Goal: Entertainment & Leisure: Consume media (video, audio)

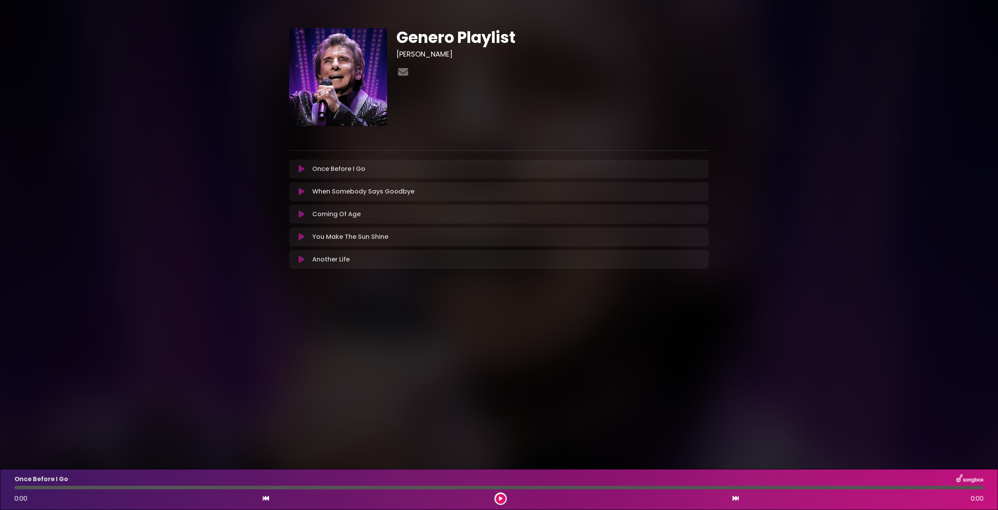
click at [343, 169] on p "Once Before I Go Loading Track..." at bounding box center [338, 168] width 53 height 9
click at [305, 169] on button at bounding box center [301, 169] width 15 height 8
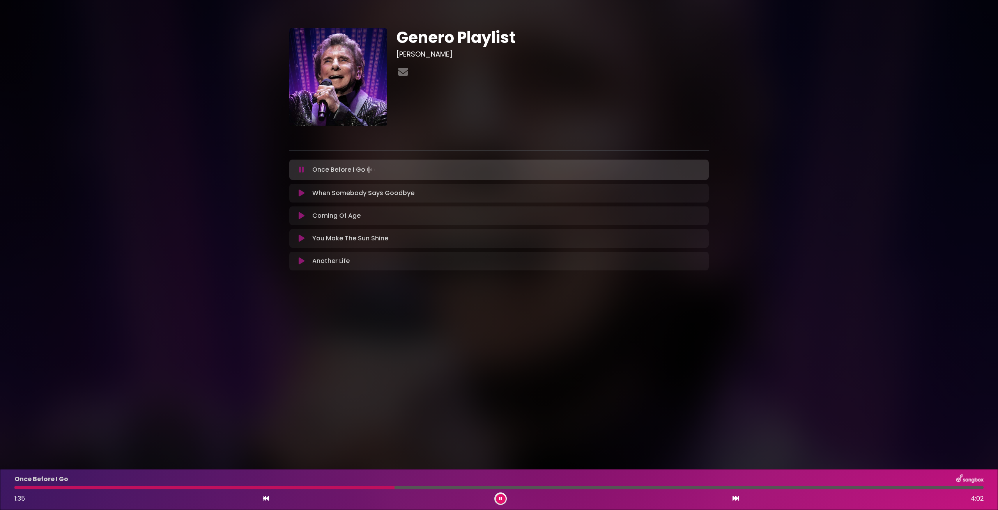
click at [303, 192] on icon at bounding box center [302, 193] width 6 height 8
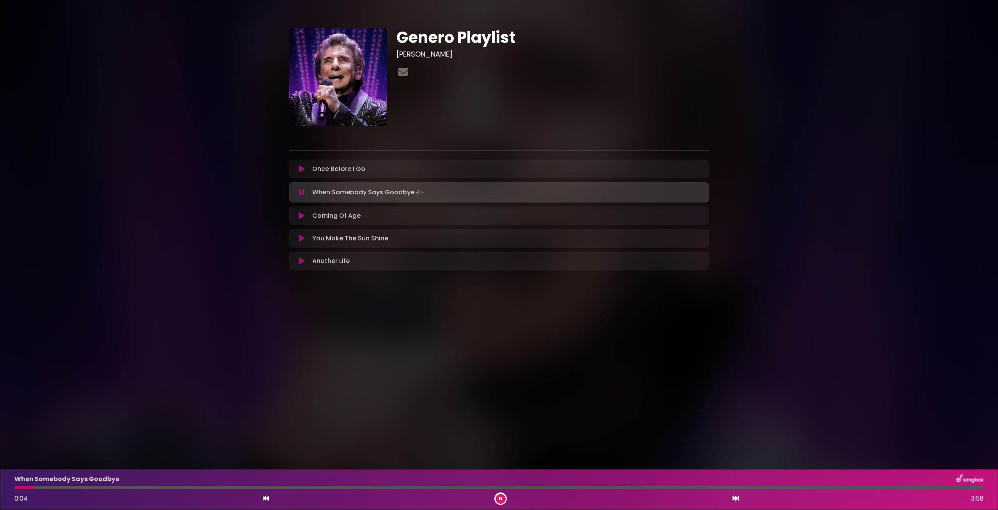
click at [92, 486] on div at bounding box center [498, 487] width 969 height 4
click at [171, 487] on div at bounding box center [498, 487] width 969 height 4
click at [302, 216] on icon at bounding box center [302, 216] width 6 height 8
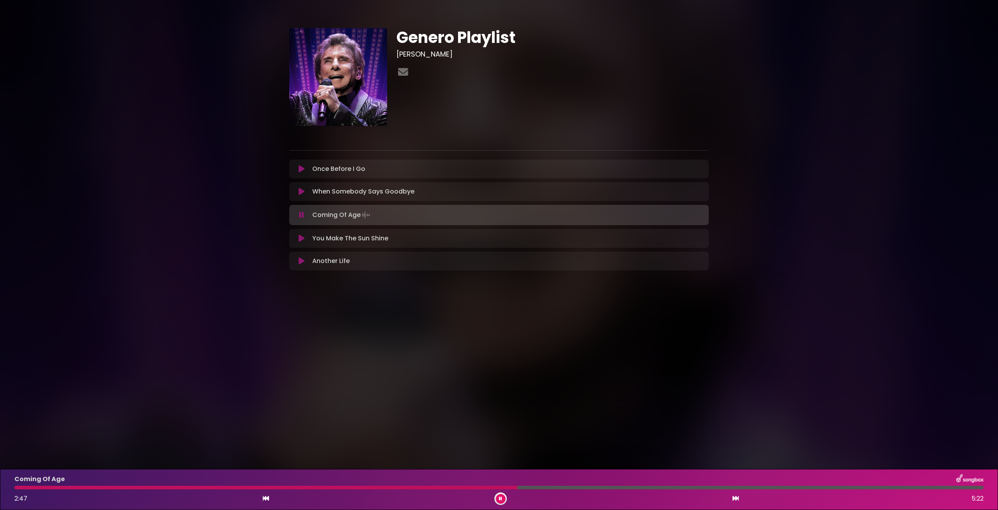
click at [326, 282] on div "Genero Playlist [PERSON_NAME] ×" at bounding box center [498, 146] width 419 height 274
click at [299, 239] on icon at bounding box center [302, 238] width 6 height 8
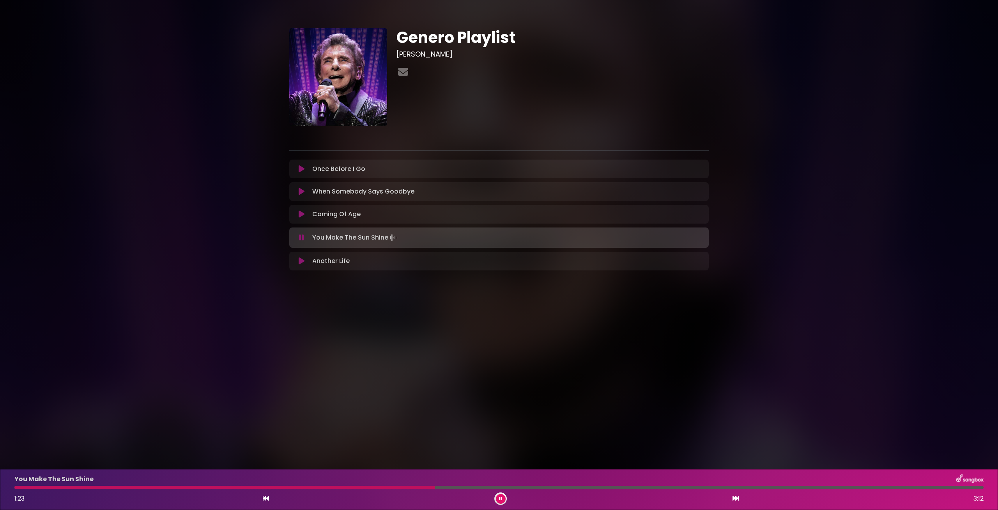
click at [469, 487] on div at bounding box center [498, 487] width 969 height 4
click at [526, 484] on div "You Make The Sun Shine 1:30 3:12" at bounding box center [499, 489] width 978 height 31
click at [529, 487] on div at bounding box center [498, 487] width 969 height 4
click at [301, 258] on icon at bounding box center [302, 261] width 6 height 8
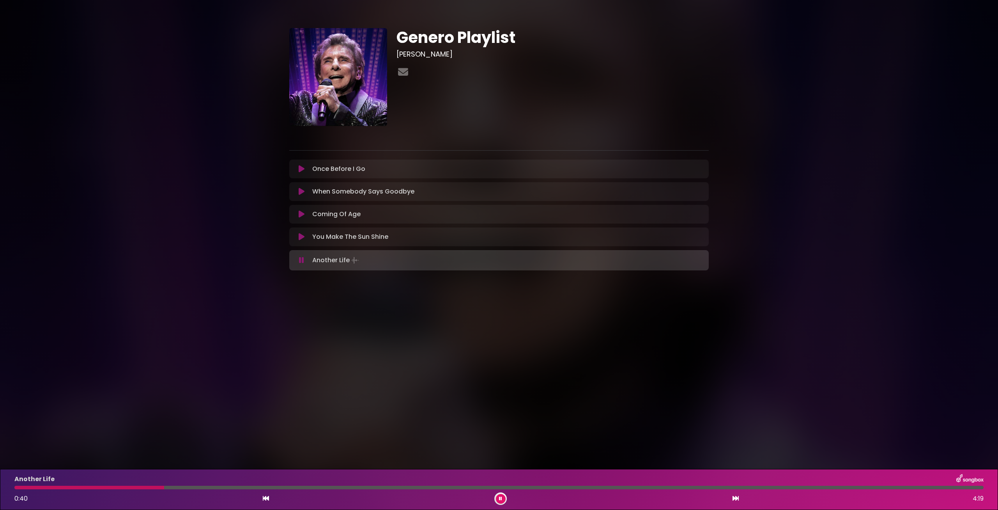
click at [301, 262] on icon at bounding box center [301, 260] width 5 height 8
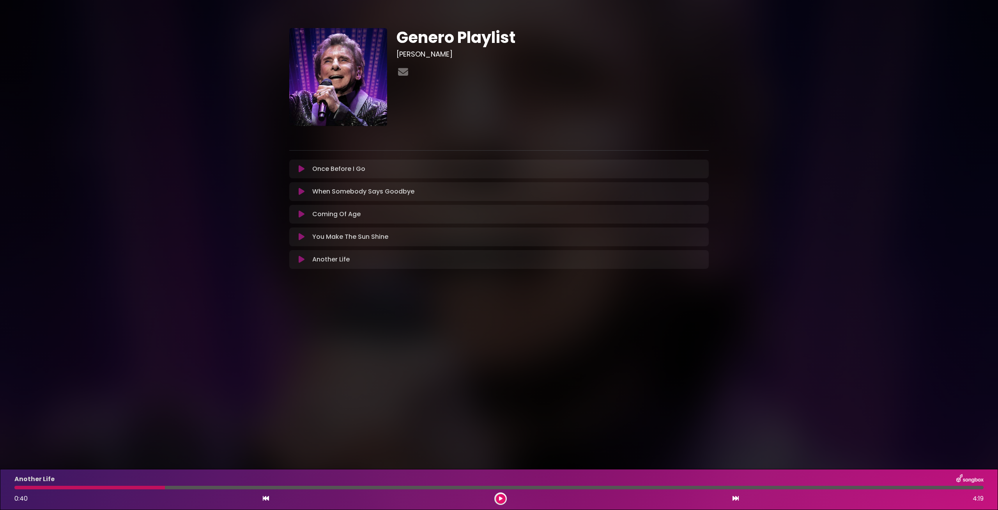
click at [300, 214] on icon at bounding box center [302, 214] width 6 height 8
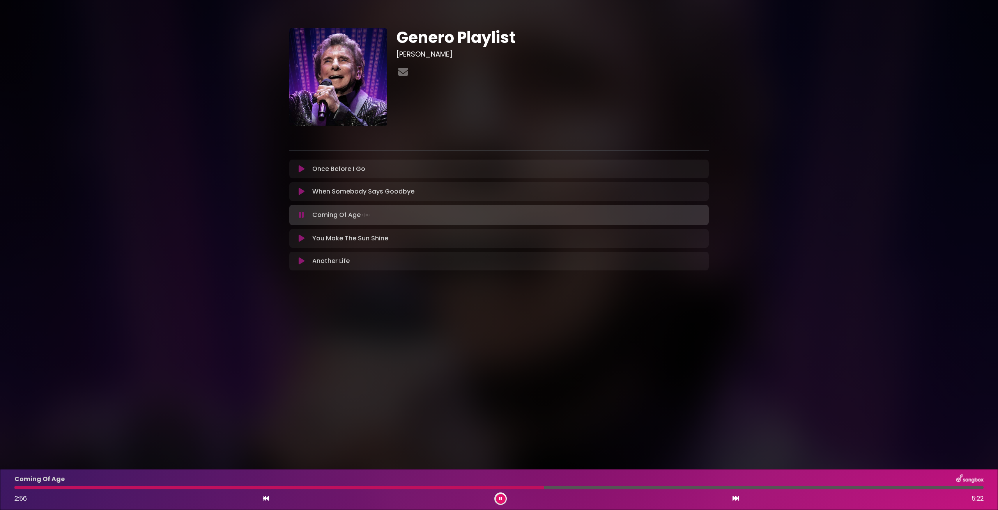
click at [304, 214] on icon at bounding box center [301, 215] width 5 height 8
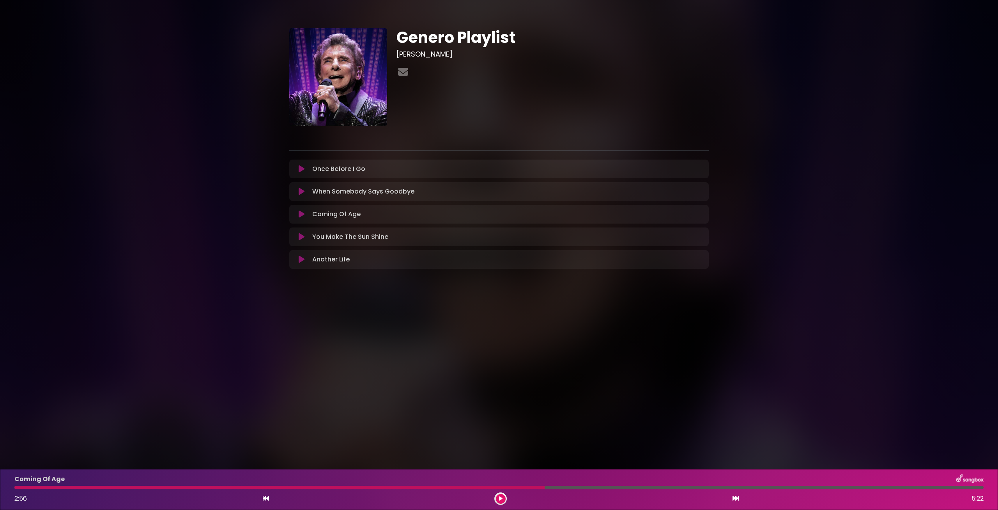
click at [300, 215] on icon at bounding box center [302, 214] width 6 height 8
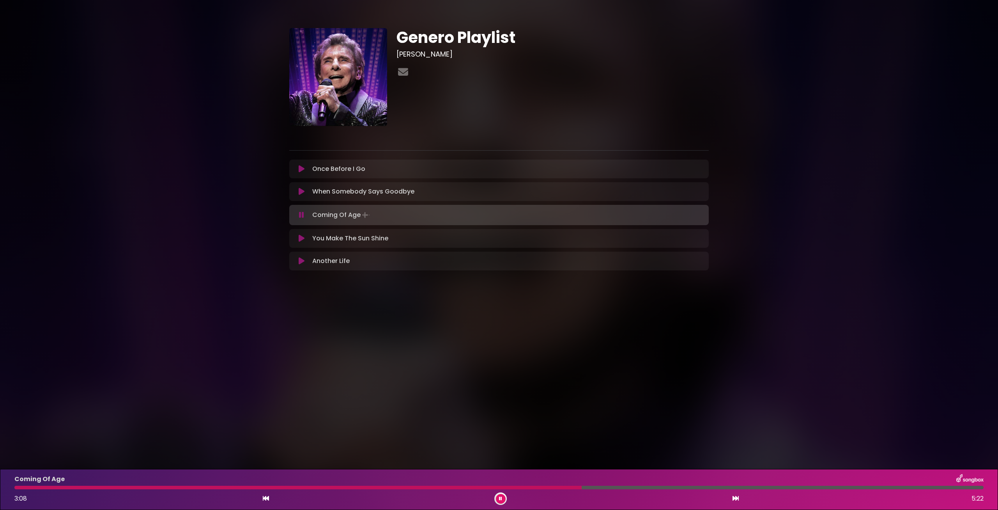
click at [300, 215] on icon at bounding box center [301, 215] width 5 height 8
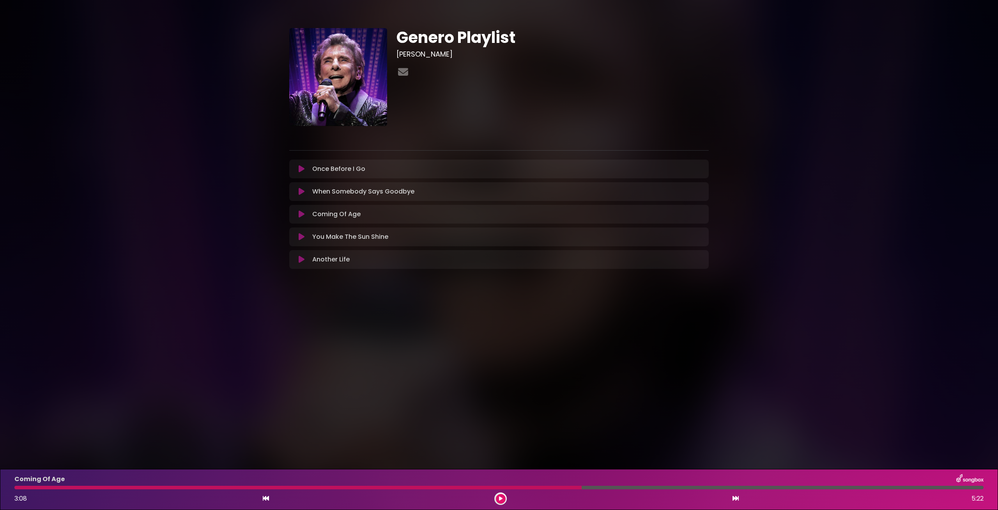
click at [302, 190] on icon at bounding box center [302, 192] width 6 height 8
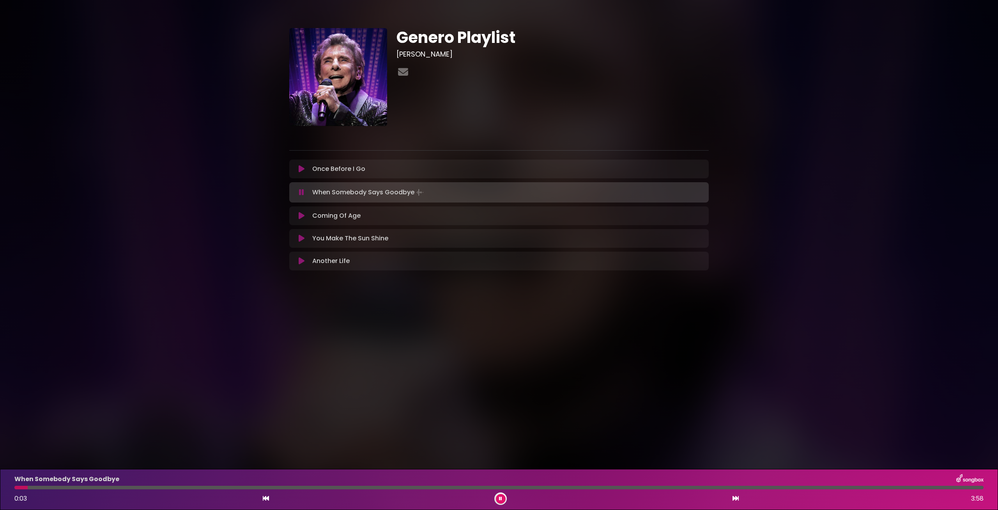
click at [74, 488] on div at bounding box center [498, 487] width 969 height 4
click at [111, 487] on div at bounding box center [498, 487] width 969 height 4
click at [299, 192] on button at bounding box center [301, 192] width 15 height 8
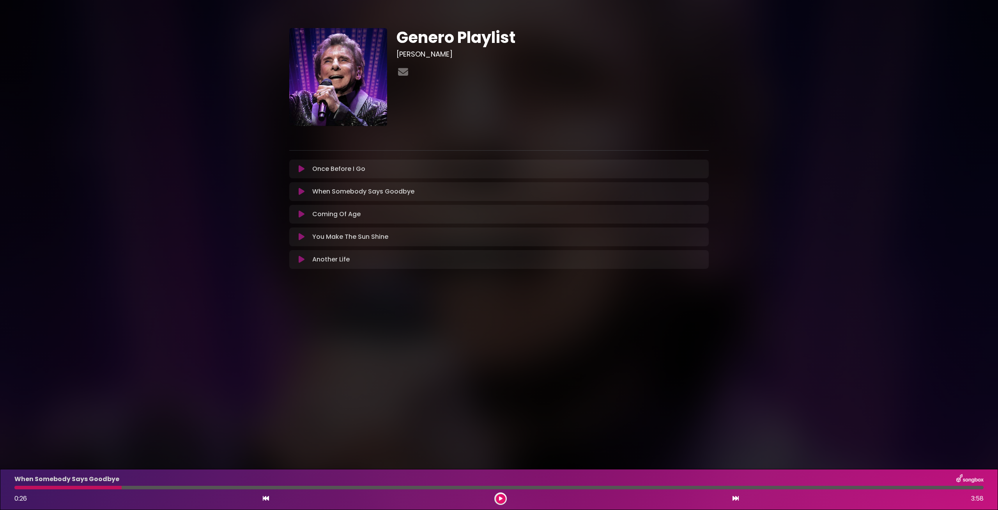
click at [302, 190] on icon at bounding box center [302, 192] width 6 height 8
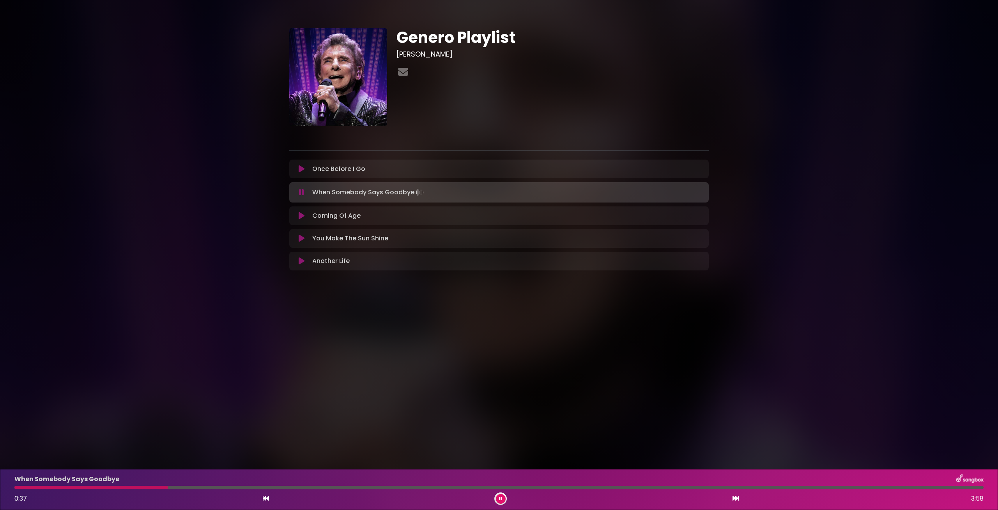
click at [239, 488] on div at bounding box center [498, 487] width 969 height 4
click at [301, 487] on div at bounding box center [498, 487] width 969 height 4
click at [302, 216] on icon at bounding box center [302, 216] width 6 height 8
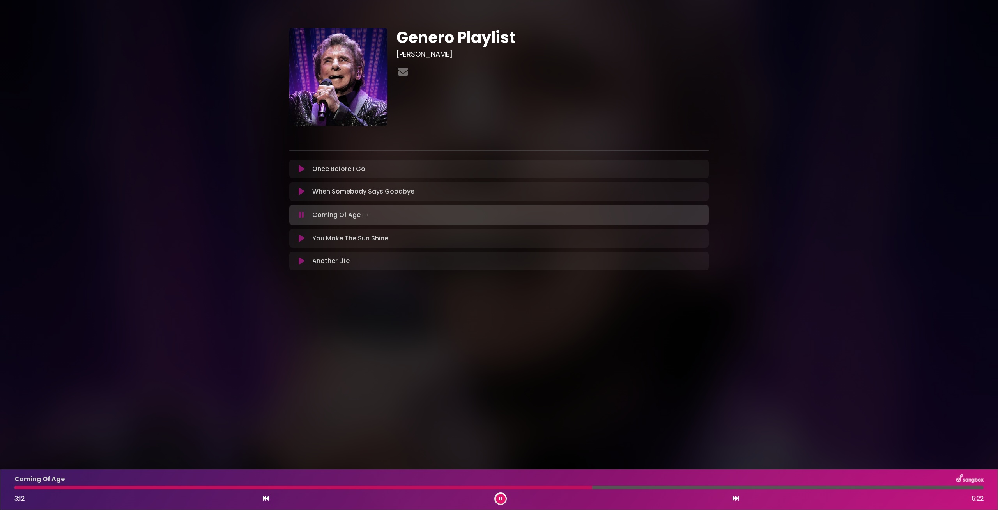
click at [635, 483] on div "Coming Of Age" at bounding box center [499, 479] width 978 height 10
click at [636, 485] on div "Coming Of Age 3:12 5:22" at bounding box center [499, 489] width 978 height 31
click at [646, 489] on div at bounding box center [498, 487] width 969 height 4
click at [302, 191] on icon at bounding box center [302, 192] width 6 height 8
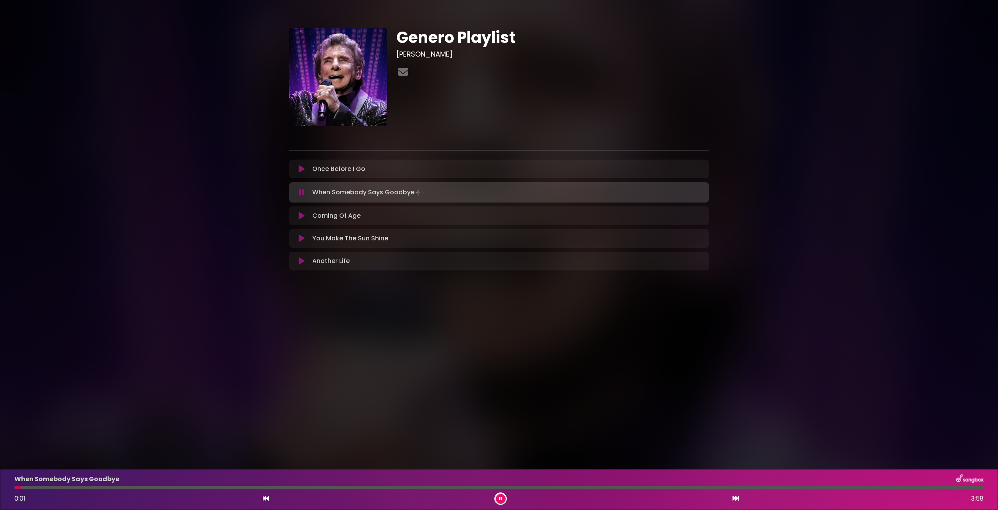
click at [101, 486] on div at bounding box center [498, 487] width 969 height 4
click at [147, 487] on div at bounding box center [498, 487] width 969 height 4
click at [299, 168] on icon at bounding box center [302, 169] width 6 height 8
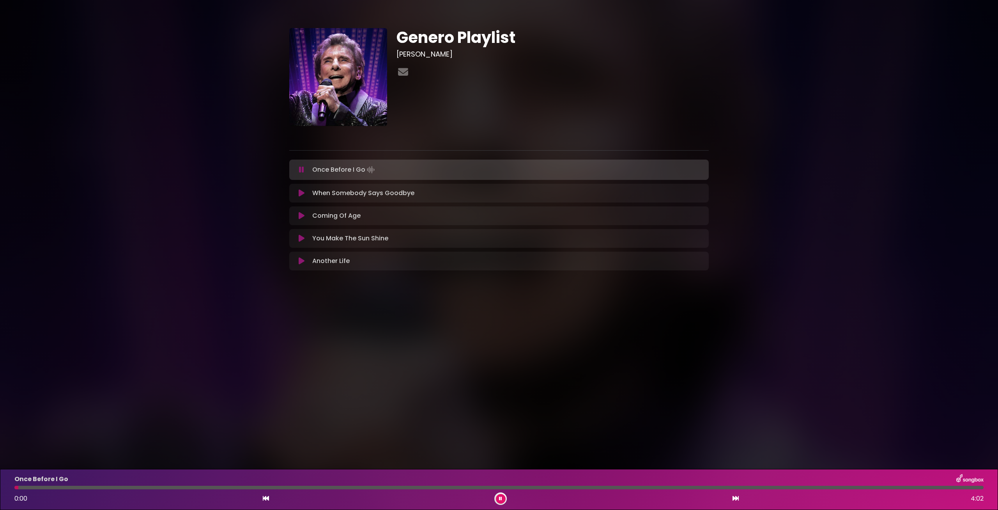
click at [36, 488] on div at bounding box center [498, 487] width 969 height 4
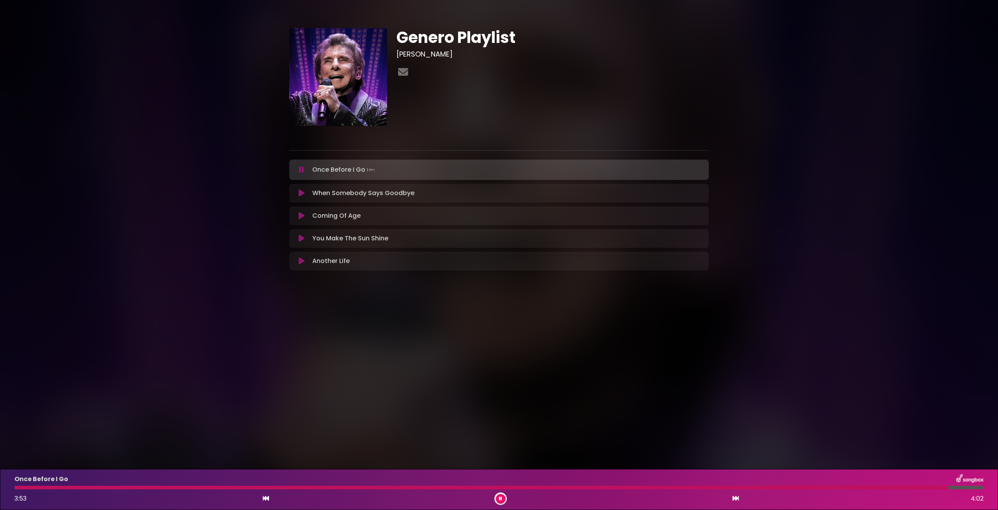
click at [300, 173] on icon at bounding box center [301, 170] width 5 height 8
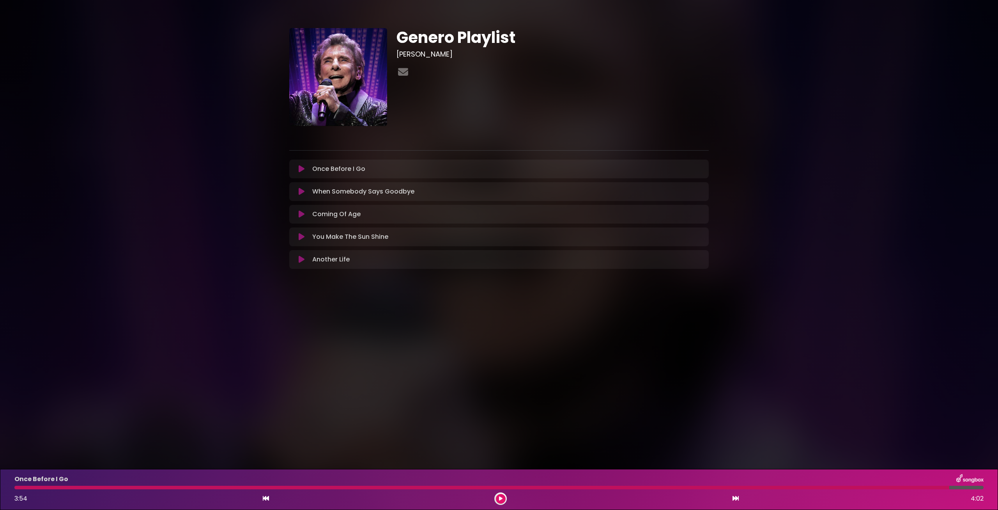
click at [301, 213] on icon at bounding box center [302, 214] width 6 height 8
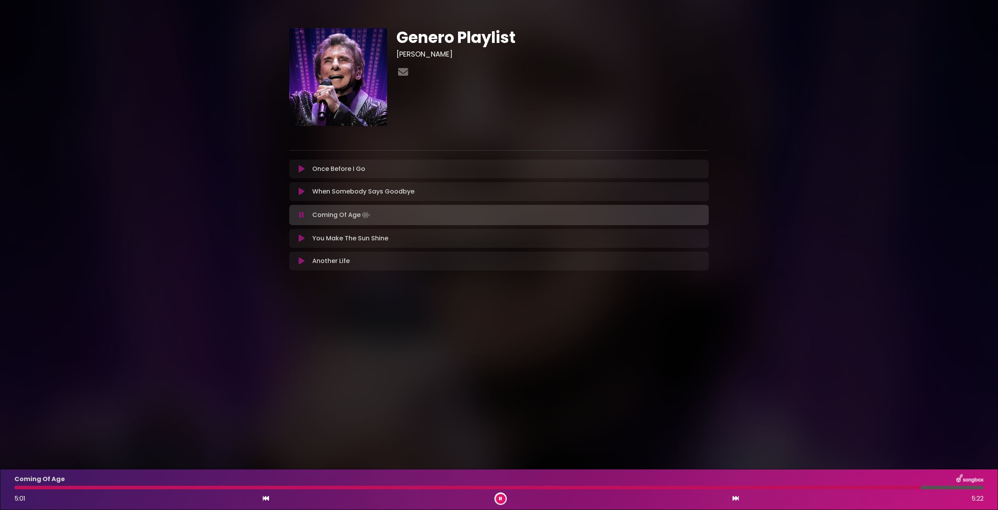
click at [300, 239] on icon at bounding box center [302, 238] width 6 height 8
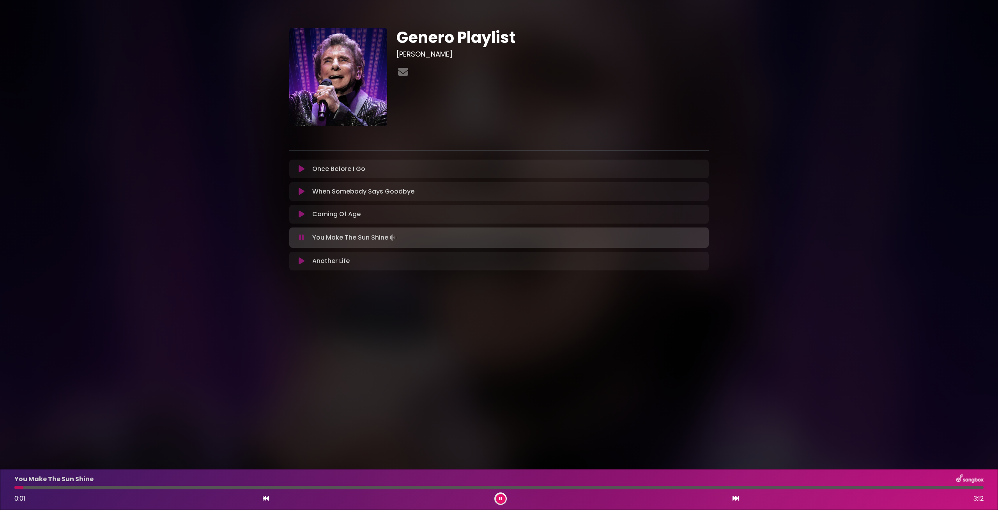
click at [107, 486] on div at bounding box center [498, 487] width 969 height 4
click at [398, 487] on div at bounding box center [498, 487] width 969 height 4
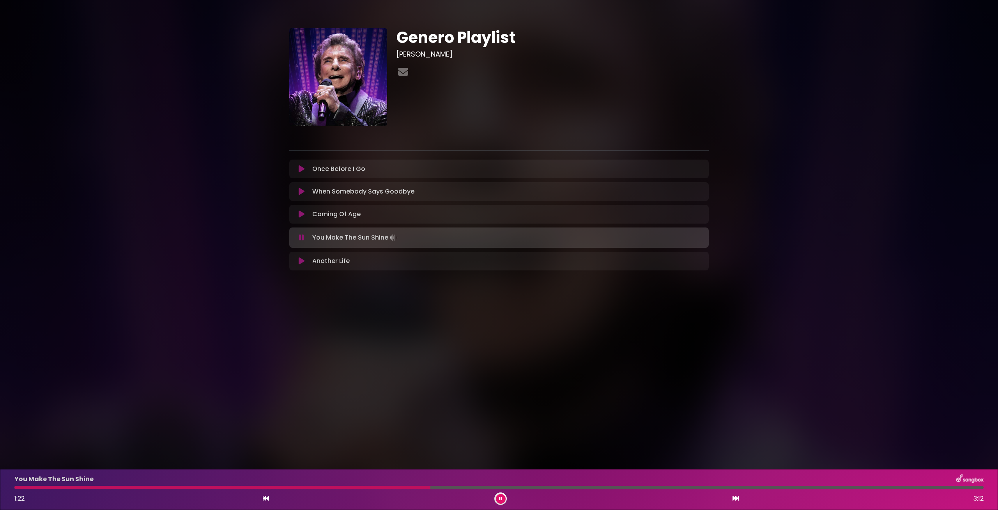
click at [296, 265] on div "Another Life Loading Track..." at bounding box center [499, 260] width 410 height 9
click at [297, 262] on button at bounding box center [301, 261] width 15 height 8
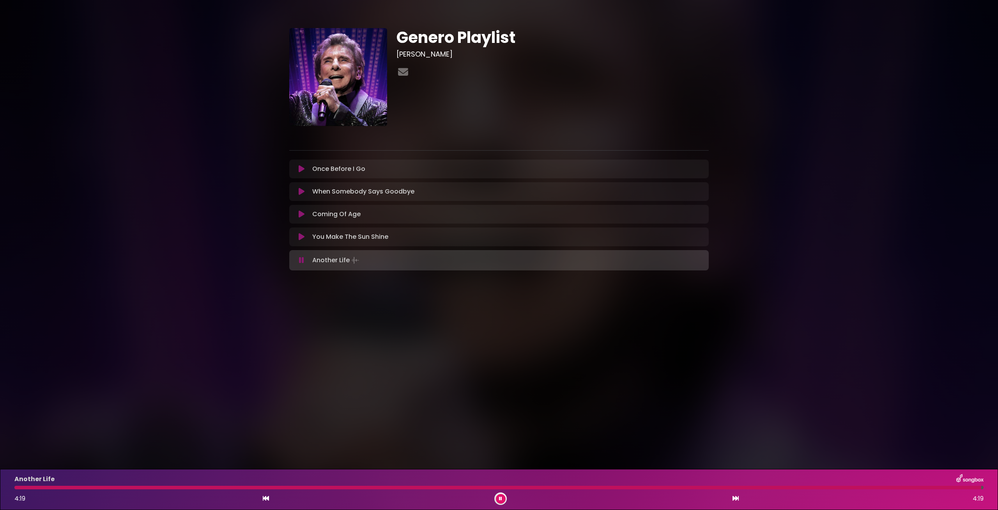
click at [301, 170] on icon at bounding box center [302, 169] width 6 height 8
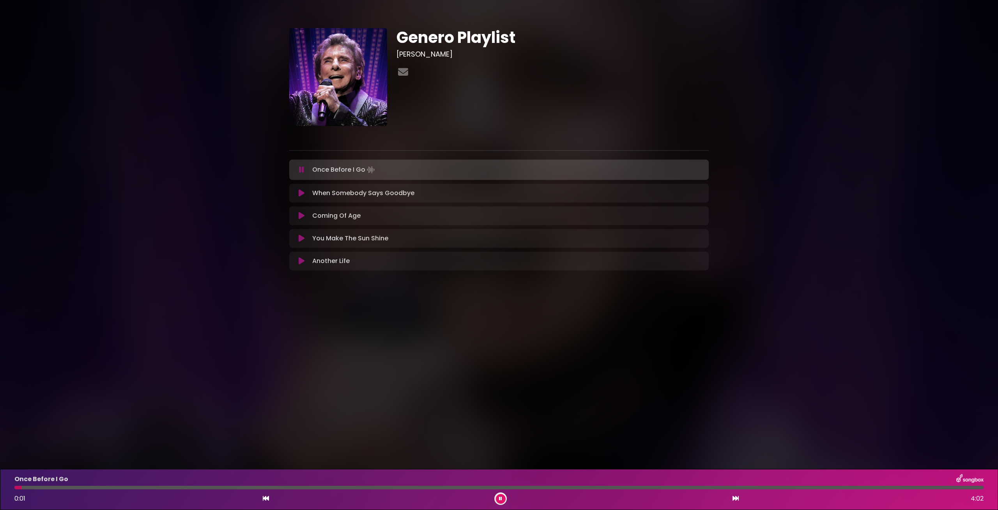
click at [103, 485] on div "Once Before I Go 0:01 4:02" at bounding box center [499, 489] width 978 height 31
click at [42, 489] on div "Once Before I Go 0:02 4:02" at bounding box center [499, 489] width 978 height 31
click at [37, 485] on div "Once Before I Go 0:03 4:02" at bounding box center [499, 489] width 978 height 31
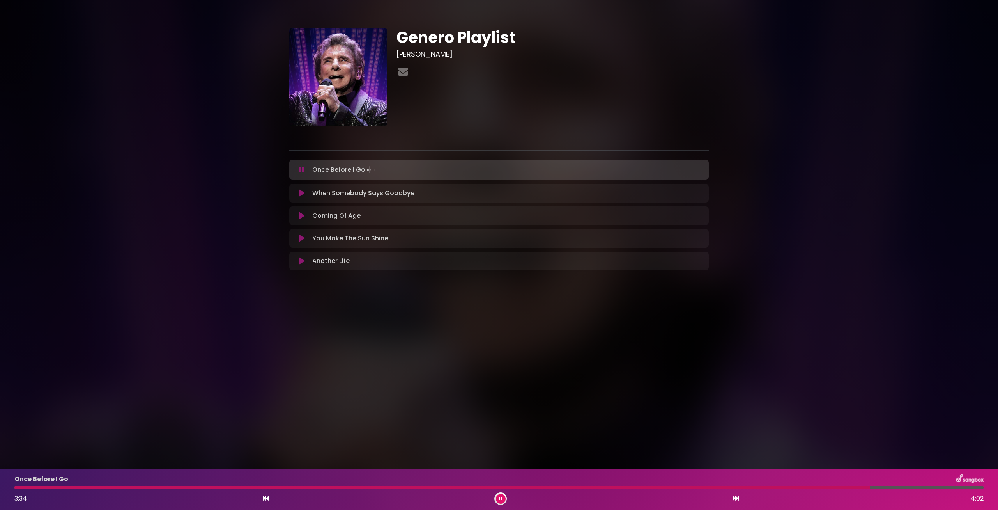
click at [898, 484] on div "Once Before I Go 3:34 4:02" at bounding box center [499, 489] width 978 height 31
click at [905, 487] on div at bounding box center [498, 487] width 969 height 4
click at [930, 487] on div at bounding box center [498, 487] width 969 height 4
click at [912, 489] on div "Once Before I Go 3:50 4:02" at bounding box center [499, 489] width 978 height 31
click at [891, 488] on div at bounding box center [476, 487] width 924 height 4
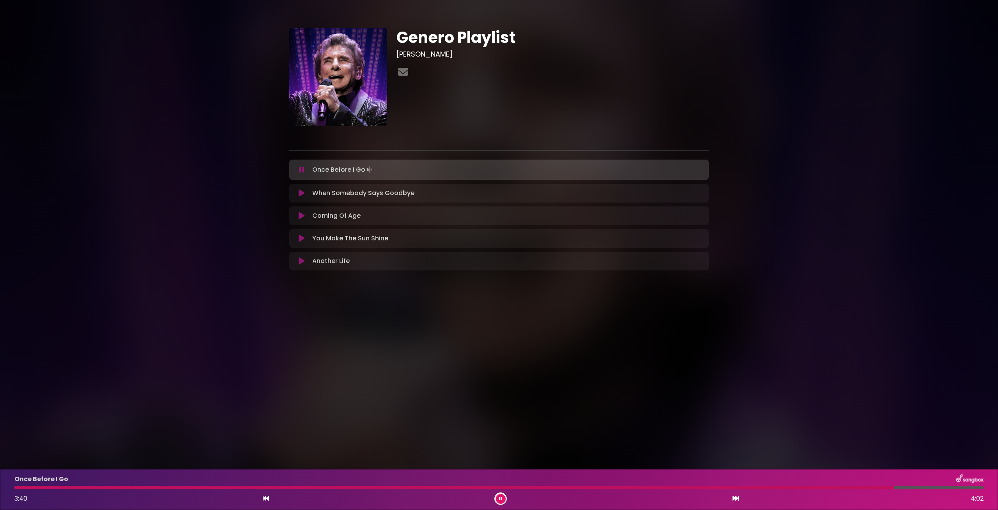
click at [892, 488] on div at bounding box center [453, 487] width 879 height 4
click at [884, 486] on div at bounding box center [453, 487] width 879 height 4
click at [869, 488] on div at bounding box center [449, 487] width 871 height 4
click at [304, 194] on button at bounding box center [301, 193] width 15 height 8
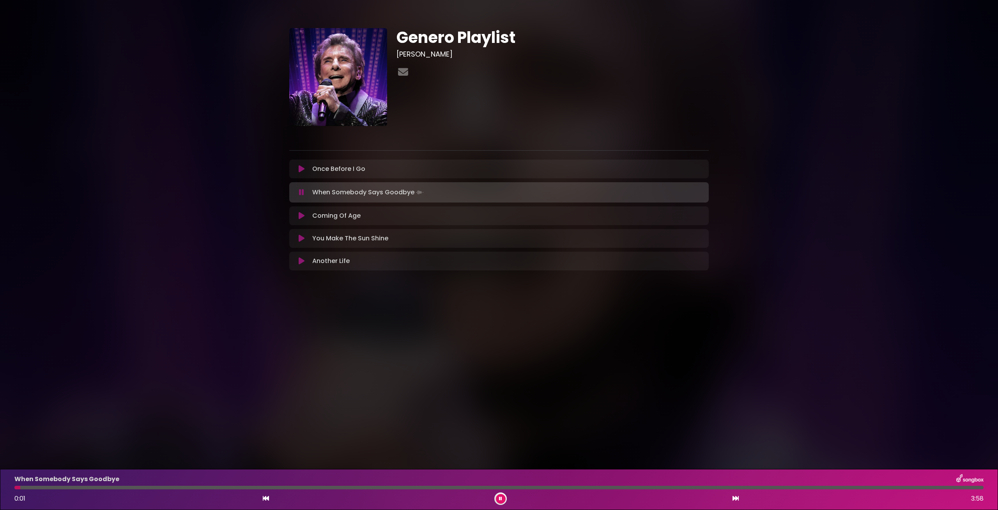
click at [301, 215] on icon at bounding box center [302, 216] width 6 height 8
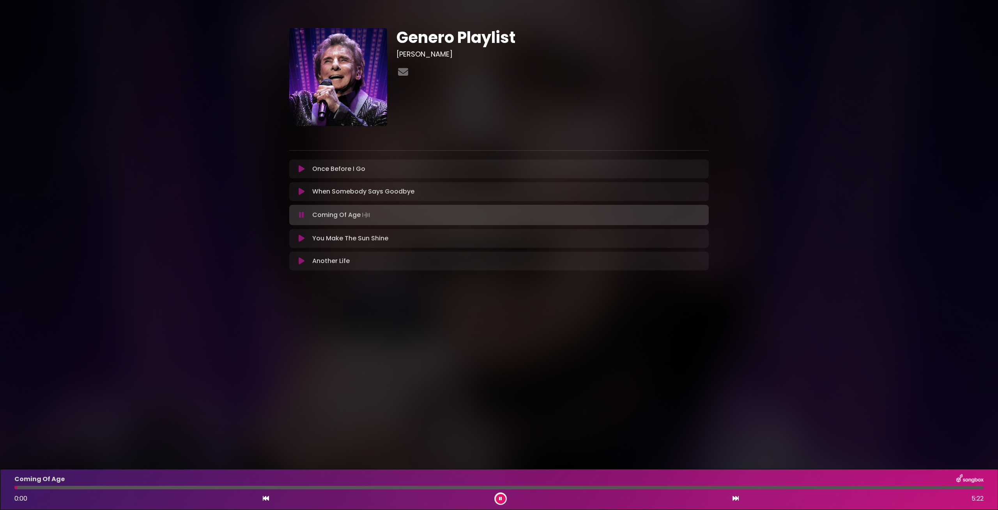
click at [301, 234] on div "You Make The Sun Shine Loading Track..." at bounding box center [499, 238] width 410 height 9
click at [301, 239] on icon at bounding box center [302, 238] width 6 height 8
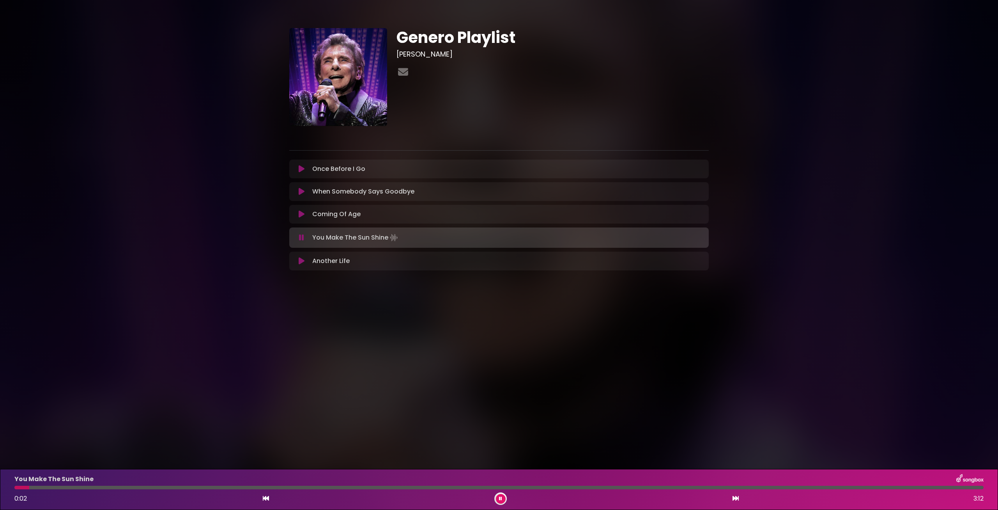
click at [539, 488] on div at bounding box center [498, 487] width 969 height 4
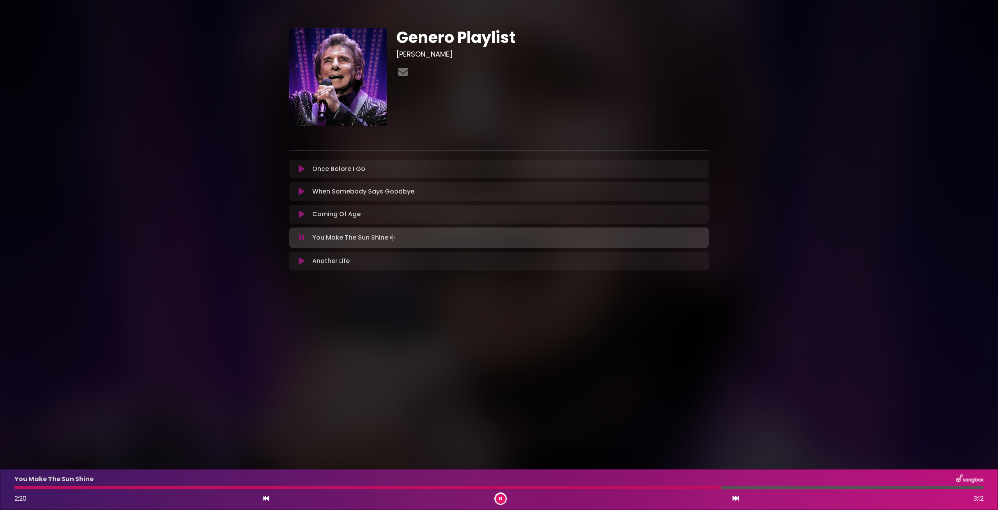
click at [786, 485] on div "You Make The Sun Shine 2:20 3:12" at bounding box center [499, 489] width 978 height 31
click at [883, 487] on div at bounding box center [498, 487] width 969 height 4
click at [301, 258] on icon at bounding box center [302, 261] width 6 height 8
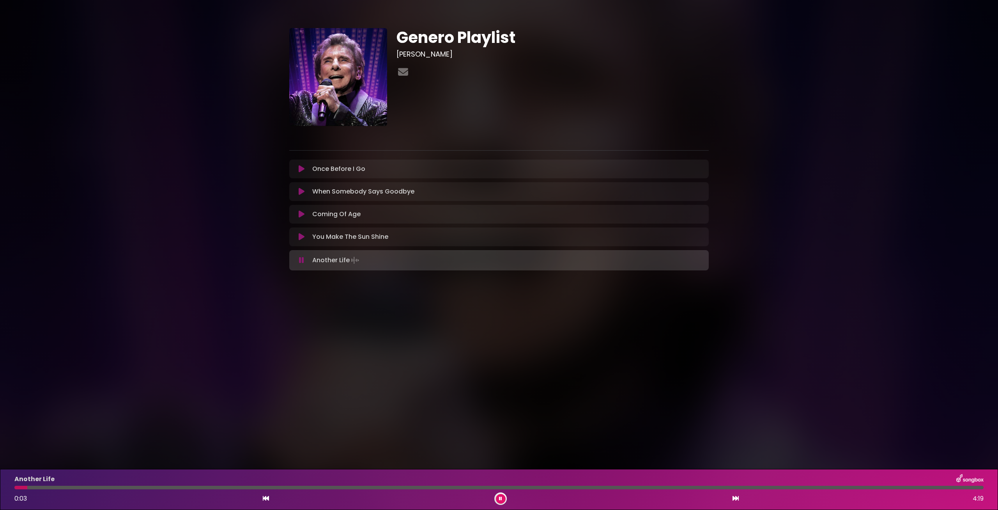
click at [72, 486] on div at bounding box center [498, 487] width 969 height 4
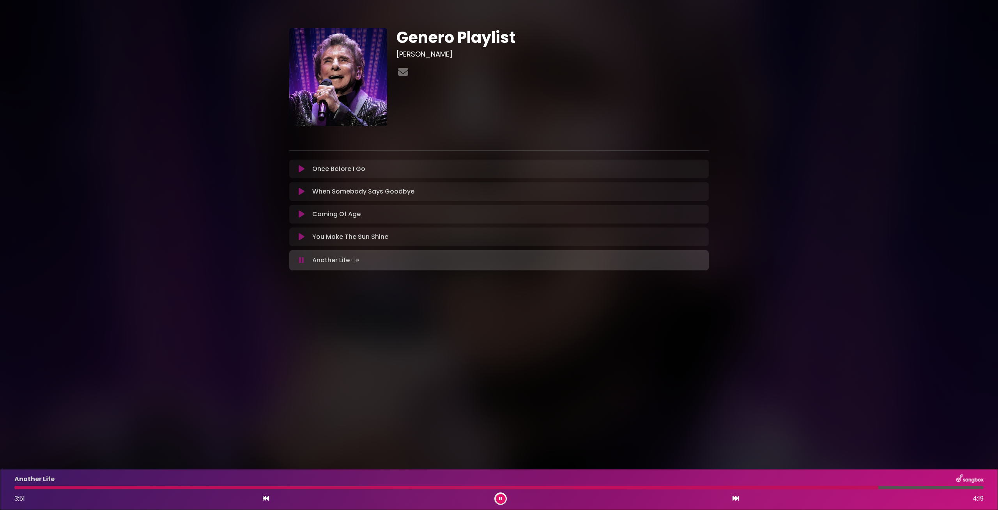
click at [298, 166] on button at bounding box center [301, 169] width 15 height 8
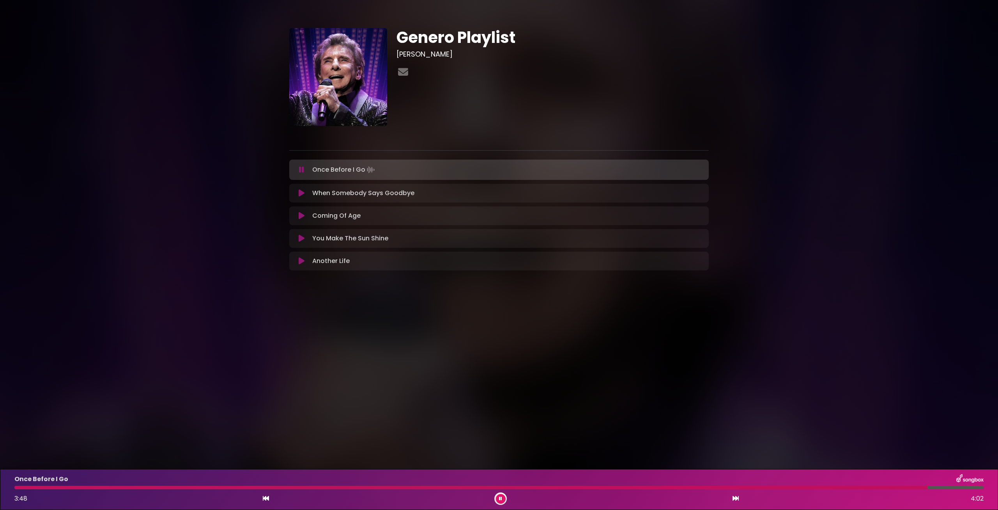
click at [304, 168] on button at bounding box center [301, 170] width 15 height 8
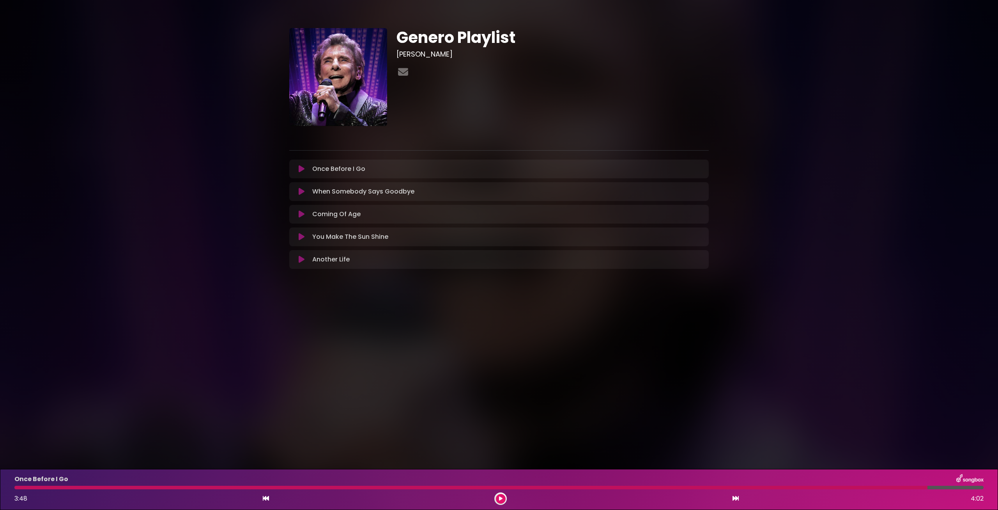
click at [301, 167] on icon at bounding box center [302, 169] width 6 height 8
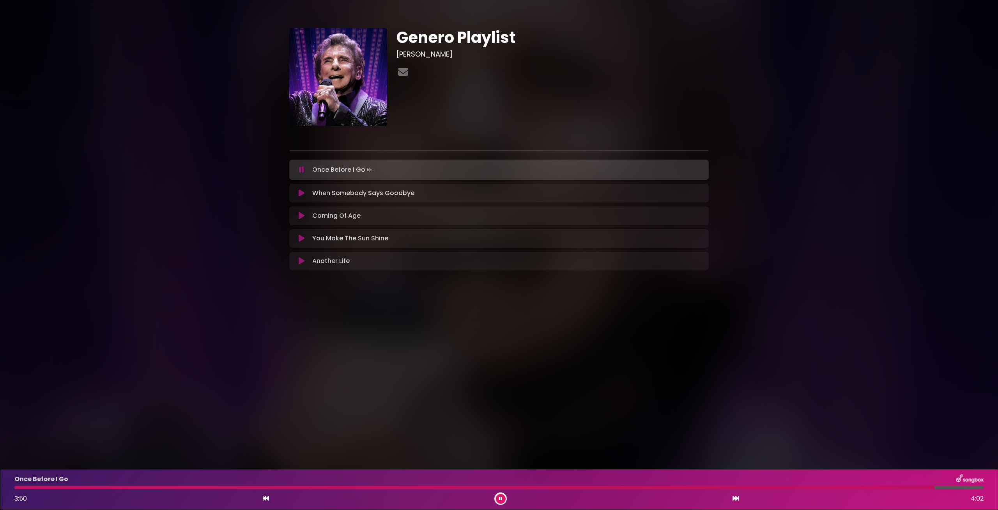
click at [19, 490] on div "Once Before I Go 3:50 4:02" at bounding box center [499, 489] width 978 height 31
click at [19, 487] on div at bounding box center [475, 487] width 922 height 4
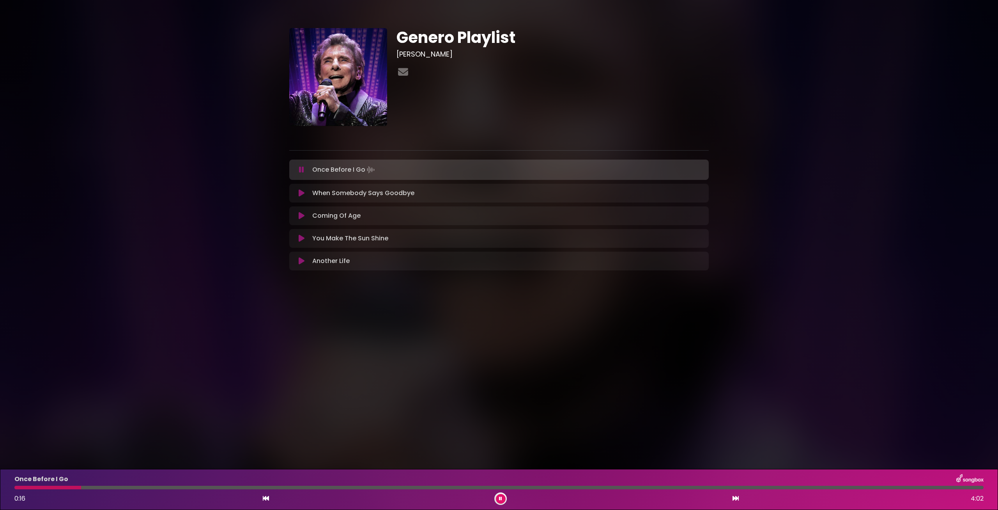
click at [498, 503] on div at bounding box center [500, 498] width 12 height 12
click at [498, 497] on button at bounding box center [501, 499] width 10 height 10
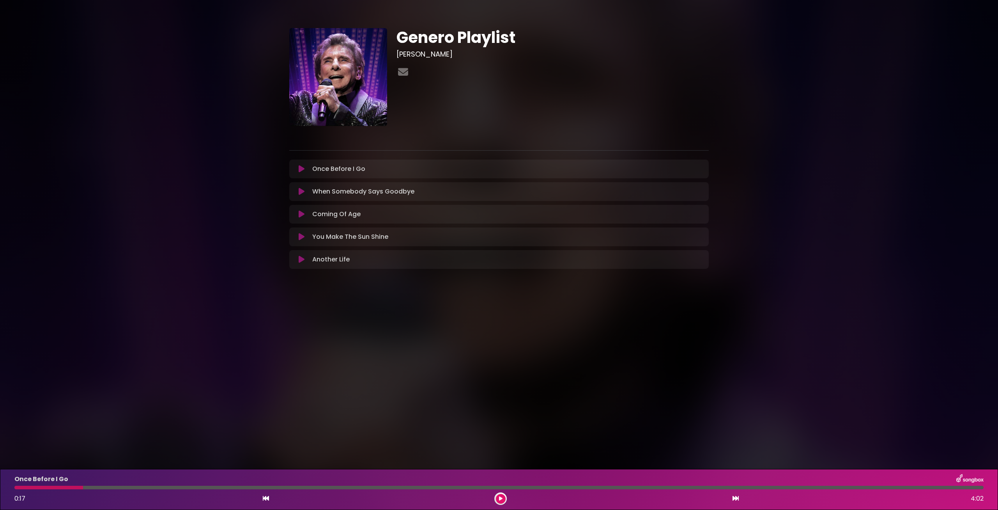
click at [498, 499] on button at bounding box center [501, 499] width 10 height 10
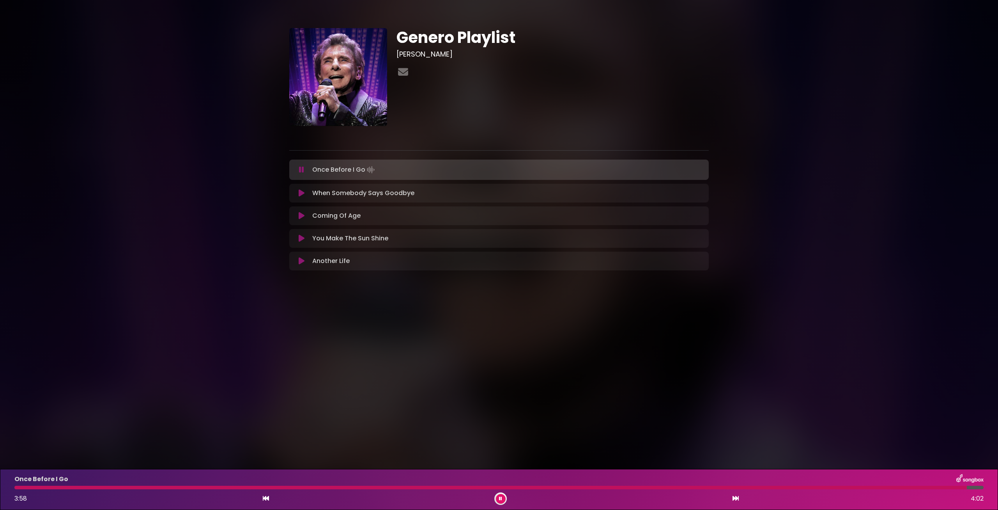
click at [505, 498] on button at bounding box center [501, 499] width 10 height 10
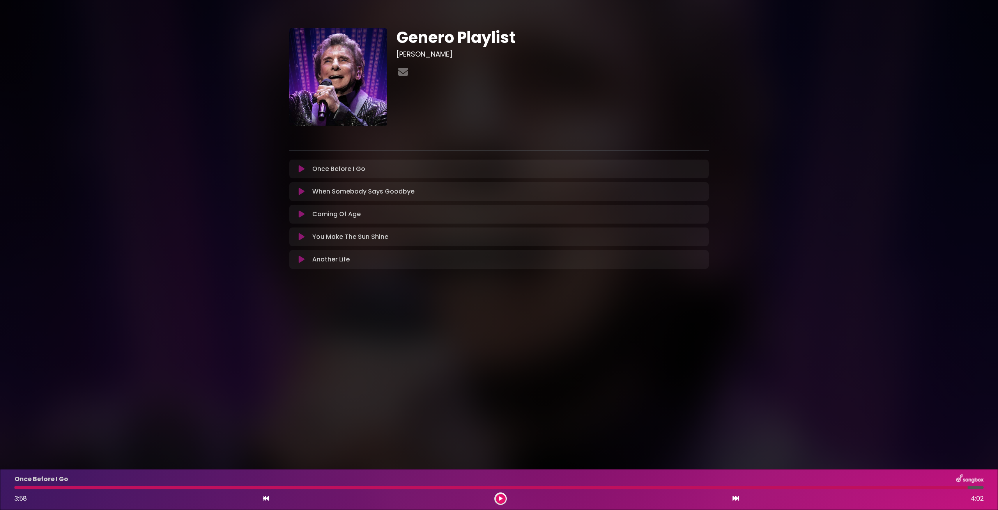
click at [305, 167] on button at bounding box center [301, 169] width 15 height 8
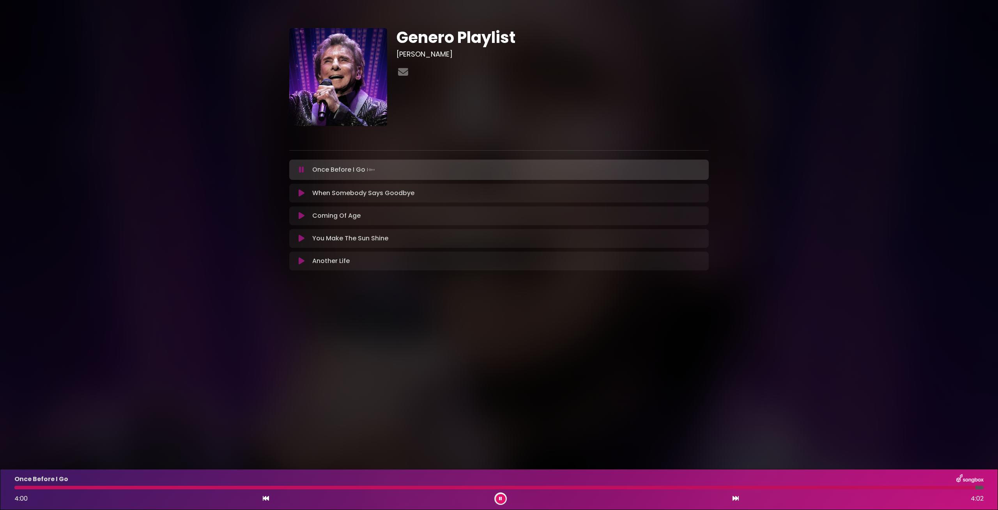
click at [494, 498] on div "4:00 4:02" at bounding box center [499, 498] width 978 height 12
click at [506, 499] on div at bounding box center [500, 498] width 12 height 12
click at [500, 500] on icon at bounding box center [500, 498] width 3 height 5
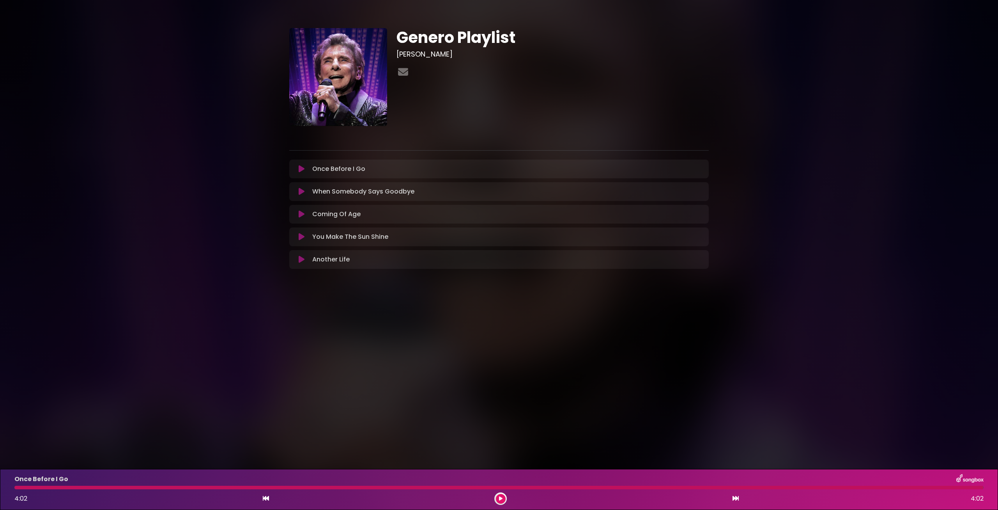
click at [500, 500] on icon at bounding box center [501, 498] width 4 height 5
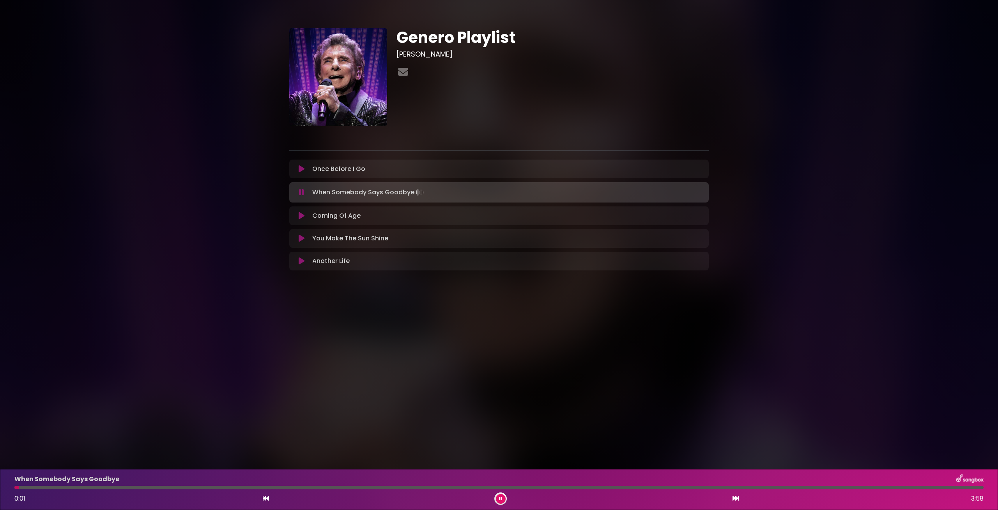
click at [303, 166] on icon at bounding box center [302, 169] width 6 height 8
click at [306, 166] on button at bounding box center [301, 169] width 15 height 8
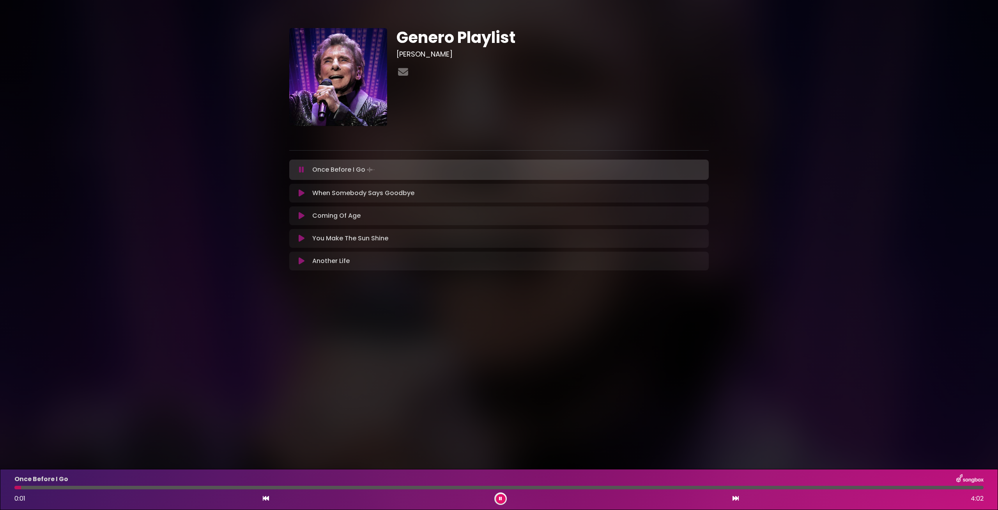
click at [796, 488] on div at bounding box center [498, 487] width 969 height 4
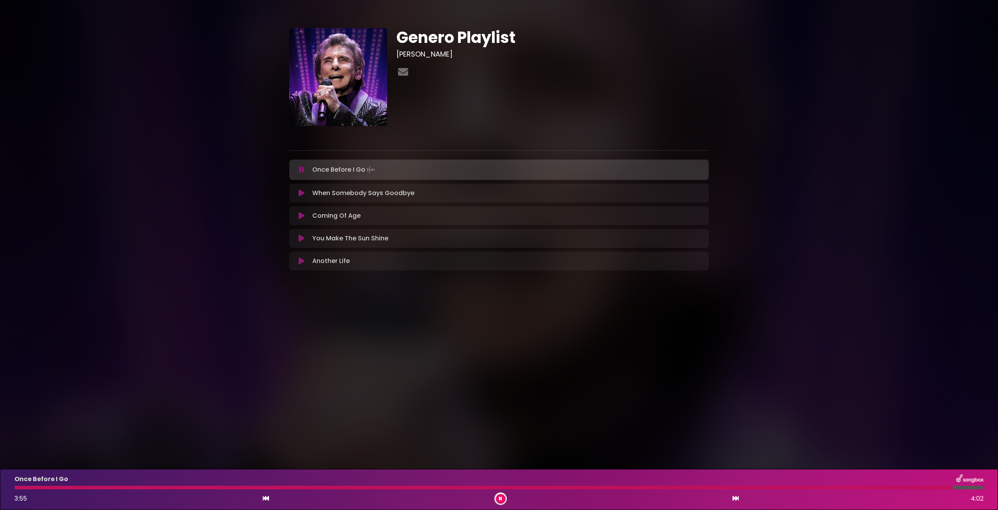
click at [499, 496] on button at bounding box center [501, 499] width 10 height 10
